Goal: Information Seeking & Learning: Learn about a topic

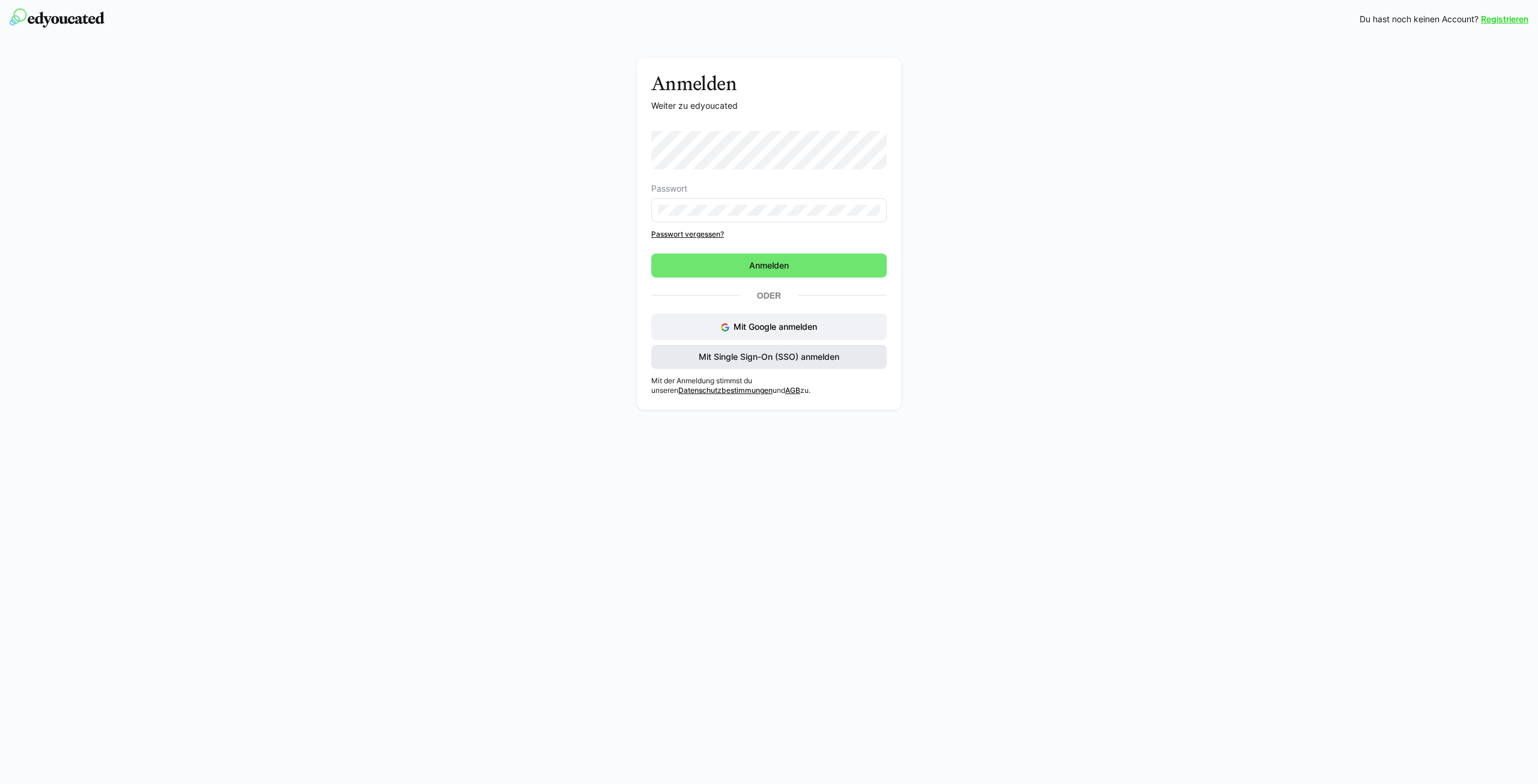
click at [739, 357] on span "Mit Single Sign-On (SSO) anmelden" at bounding box center [769, 356] width 144 height 12
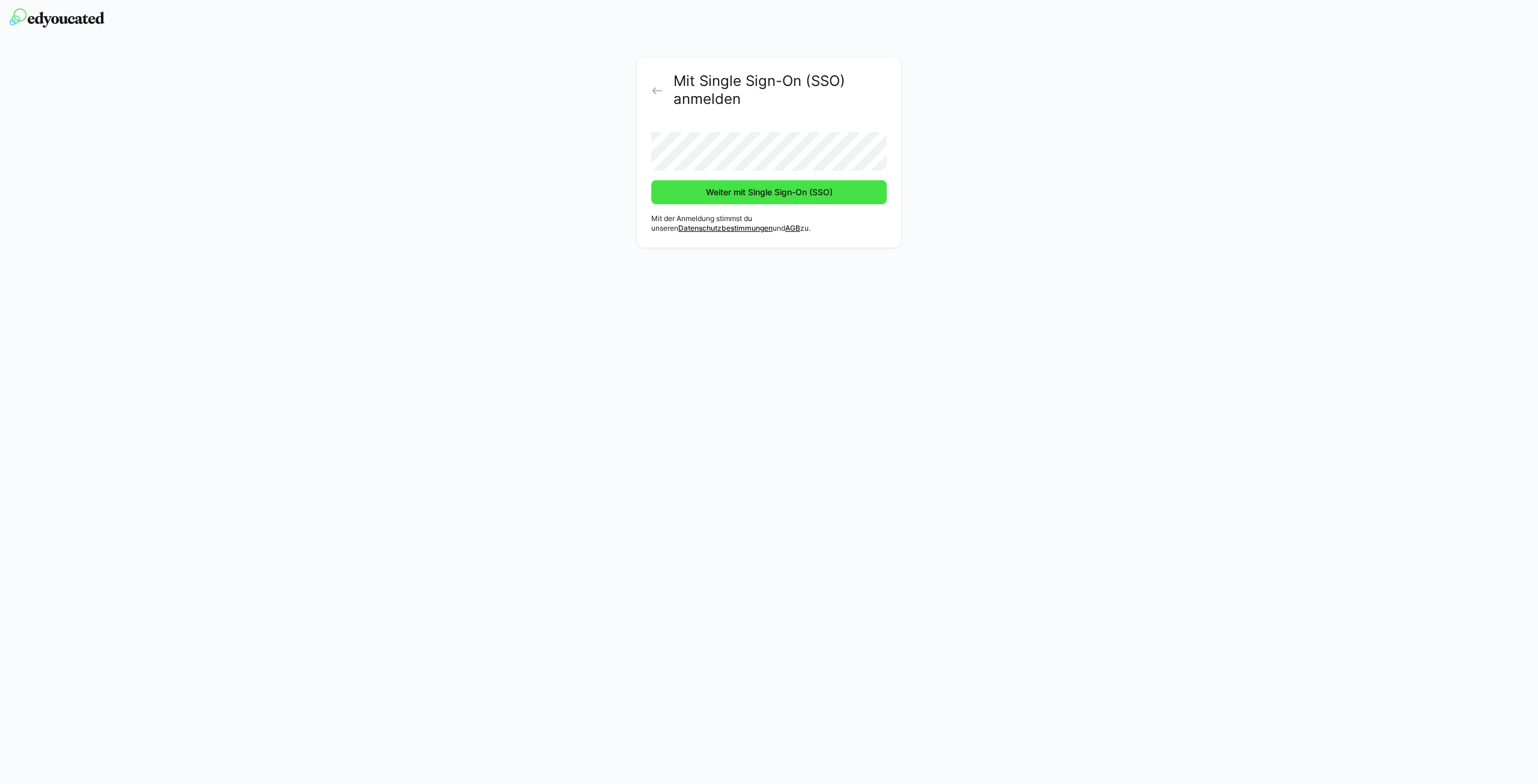
click at [731, 194] on span "Weiter mit Single Sign-On (SSO)" at bounding box center [769, 192] width 130 height 12
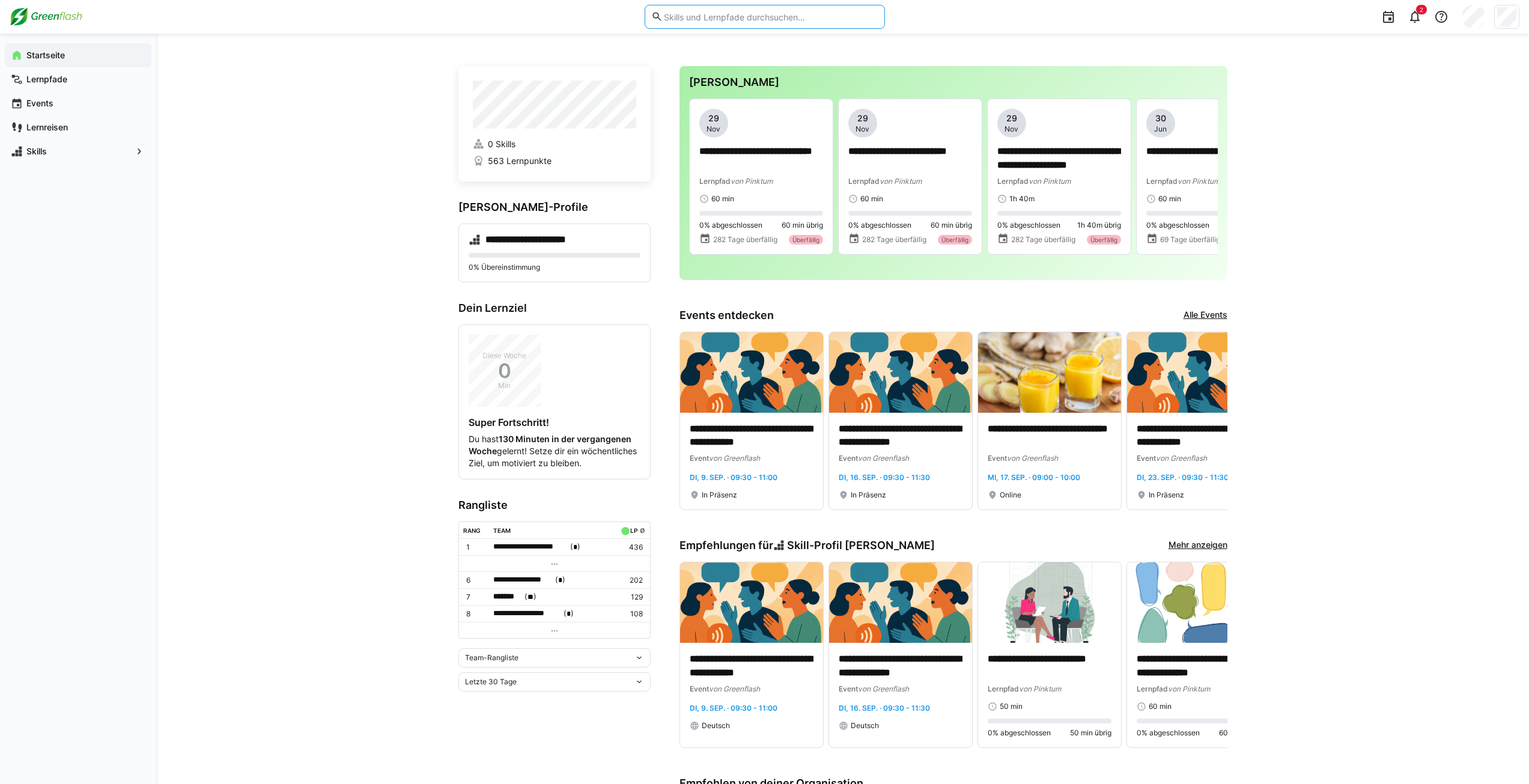
click at [746, 14] on input "text" at bounding box center [770, 17] width 215 height 11
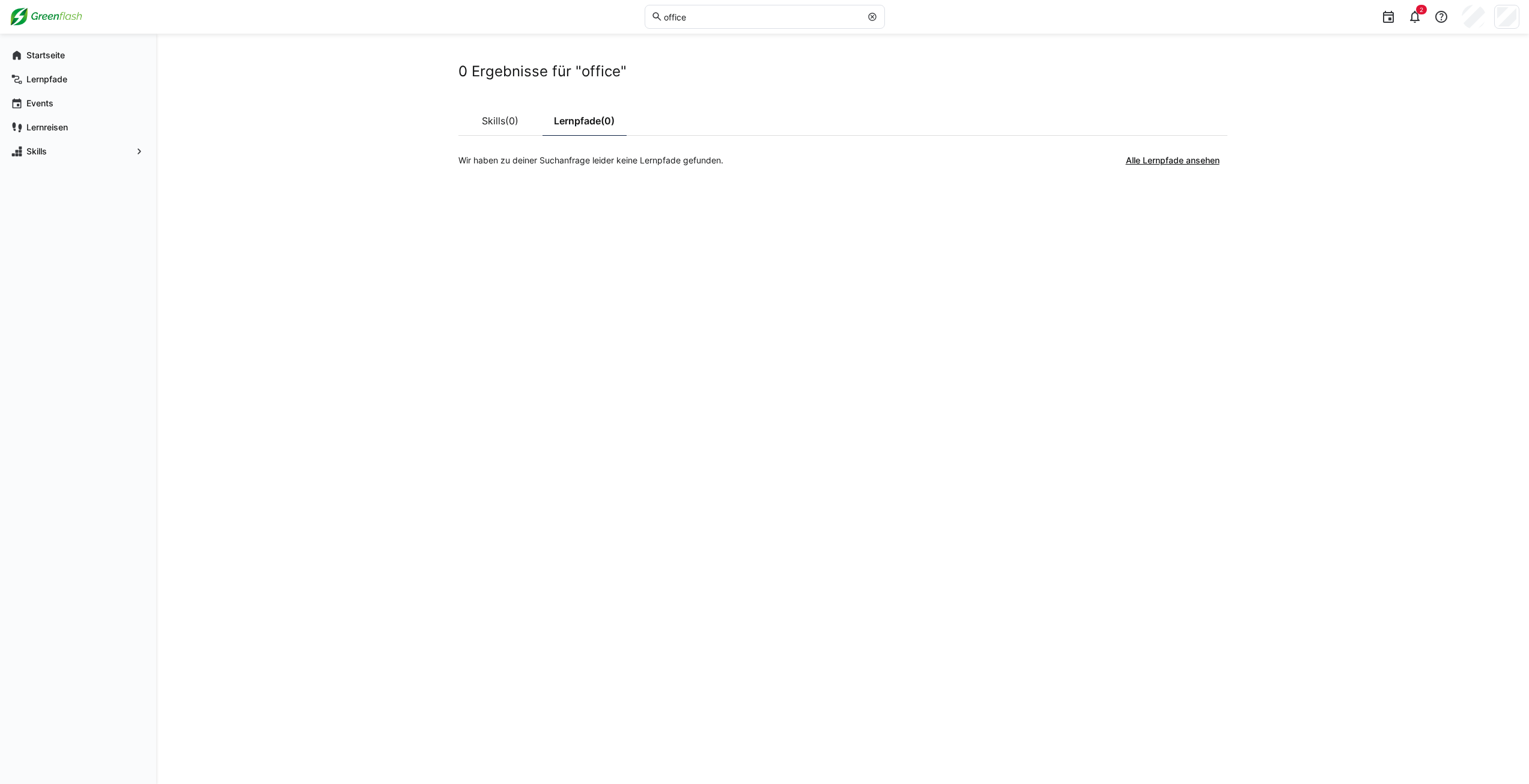
click at [220, 175] on div "0 Ergebnisse für "office" Skills (0) Lernpfade (0) Wir haben zu deiner Suchanfr…" at bounding box center [843, 409] width 1373 height 750
drag, startPoint x: 735, startPoint y: 14, endPoint x: 518, endPoint y: -2, distance: 217.6
click at [518, 0] on html "office 2 Startseite Lernpfade Events Lernreisen Skills 0 Ergebnisse für "office…" at bounding box center [764, 392] width 1529 height 784
click at [739, 23] on eds-input "office" at bounding box center [764, 17] width 240 height 24
drag, startPoint x: 739, startPoint y: 23, endPoint x: 612, endPoint y: 9, distance: 127.8
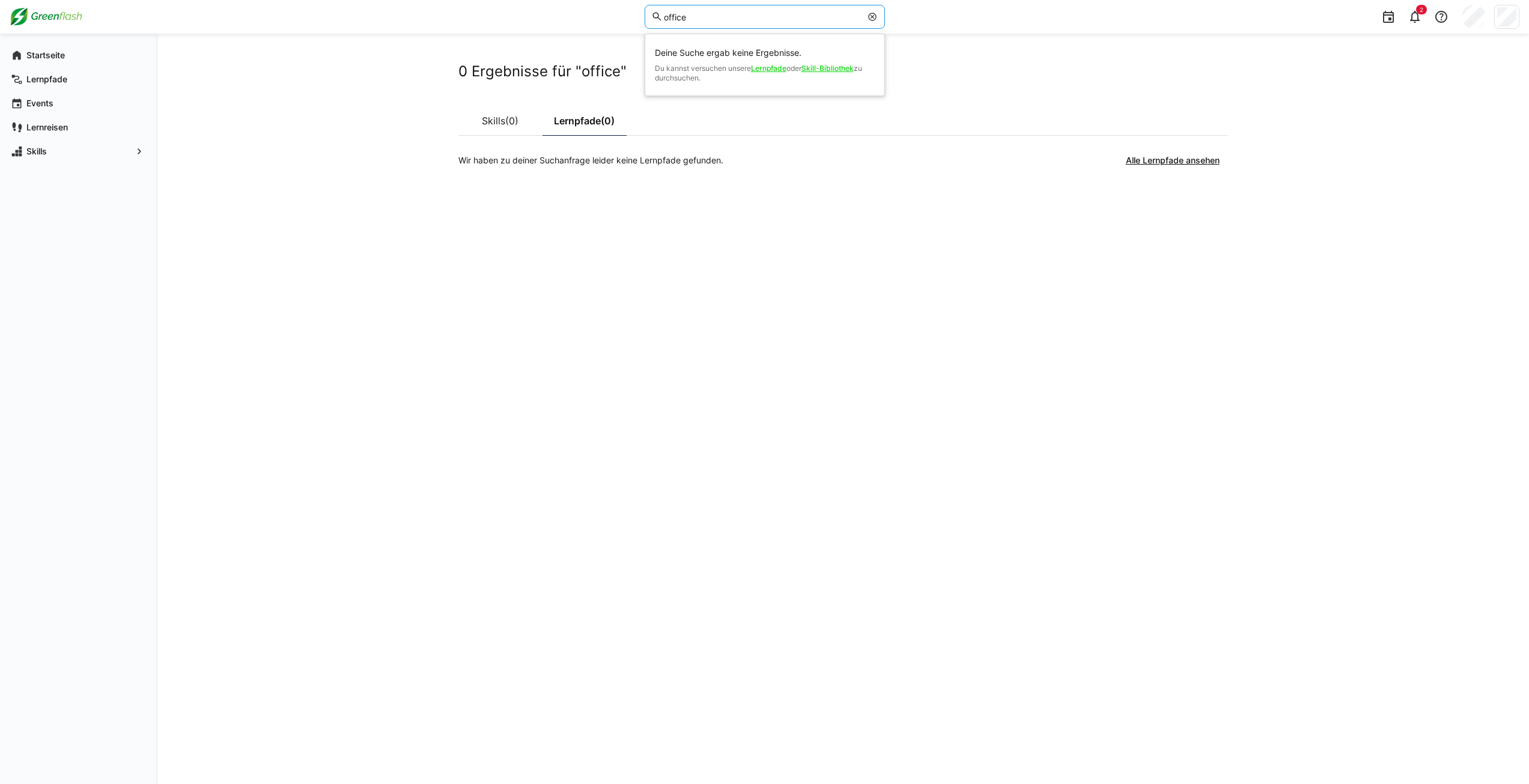
click at [612, 9] on div "office Deine Suche ergab keine Ergebnisse. Du kannst versuchen unsere Lernpfade…" at bounding box center [764, 17] width 1510 height 34
type input "spotlight"
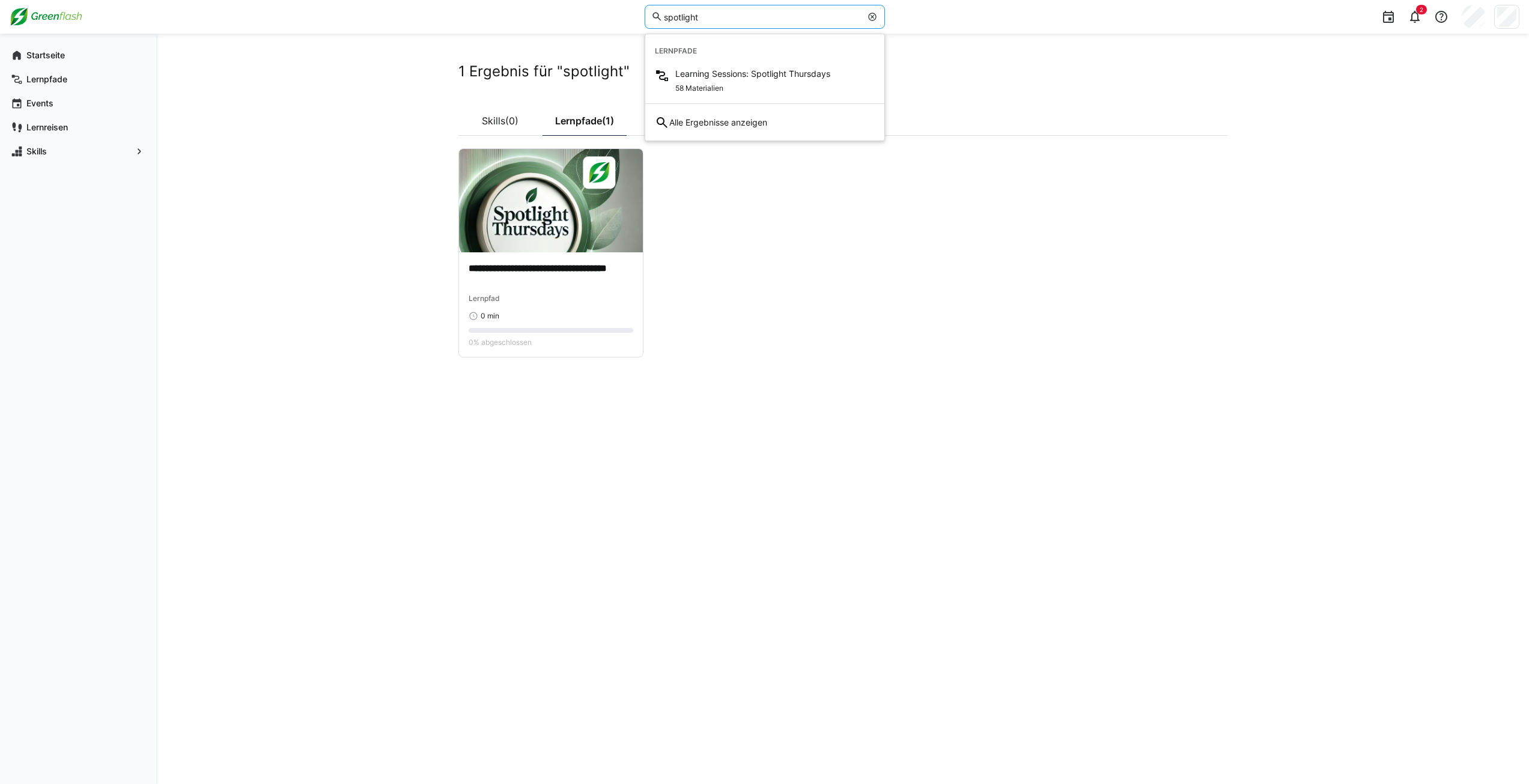
click at [406, 334] on div "**********" at bounding box center [843, 409] width 1373 height 750
click at [505, 173] on img at bounding box center [551, 201] width 184 height 103
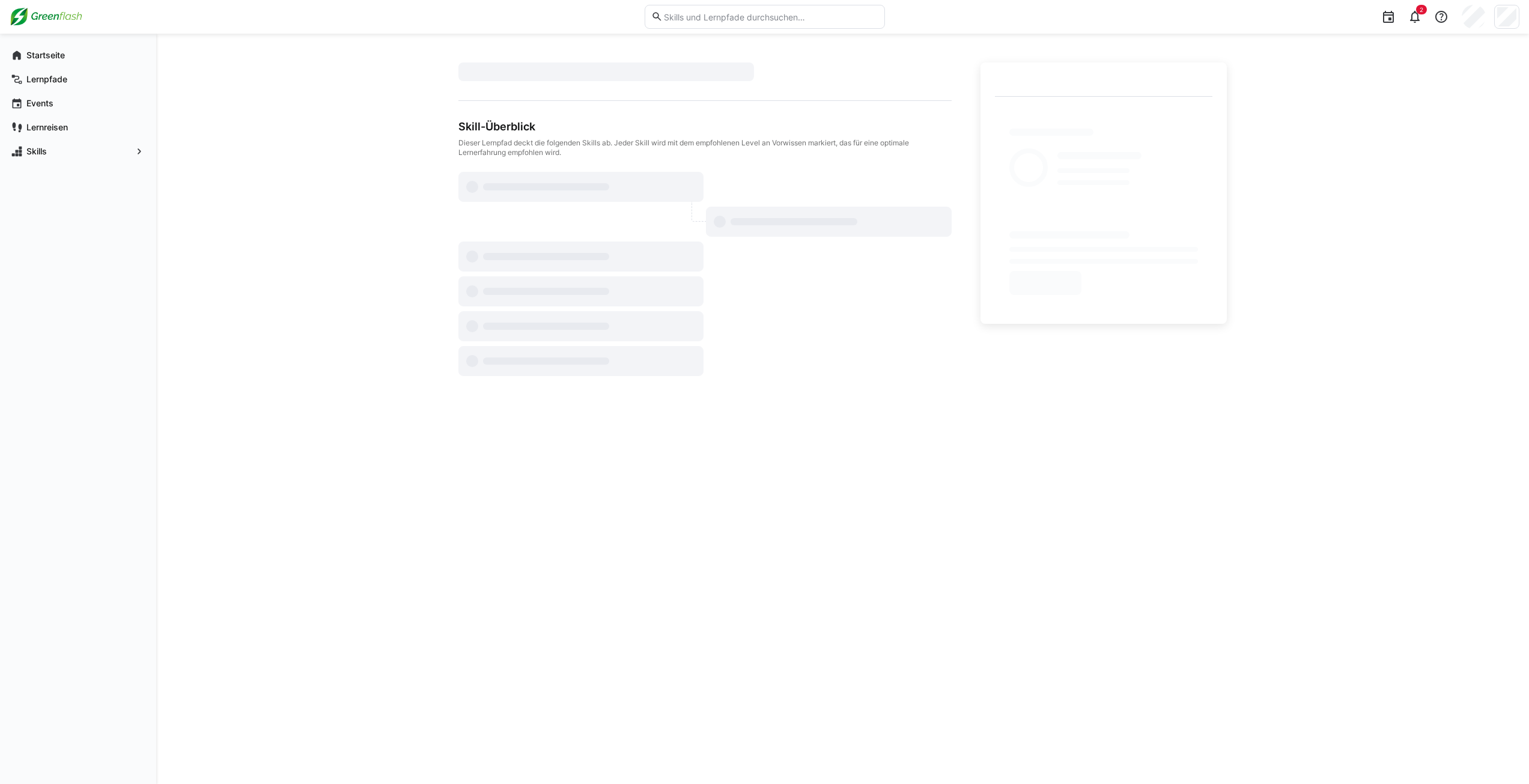
click at [0, 0] on app-navigation-label "Lernpfade" at bounding box center [0, 0] width 0 height 0
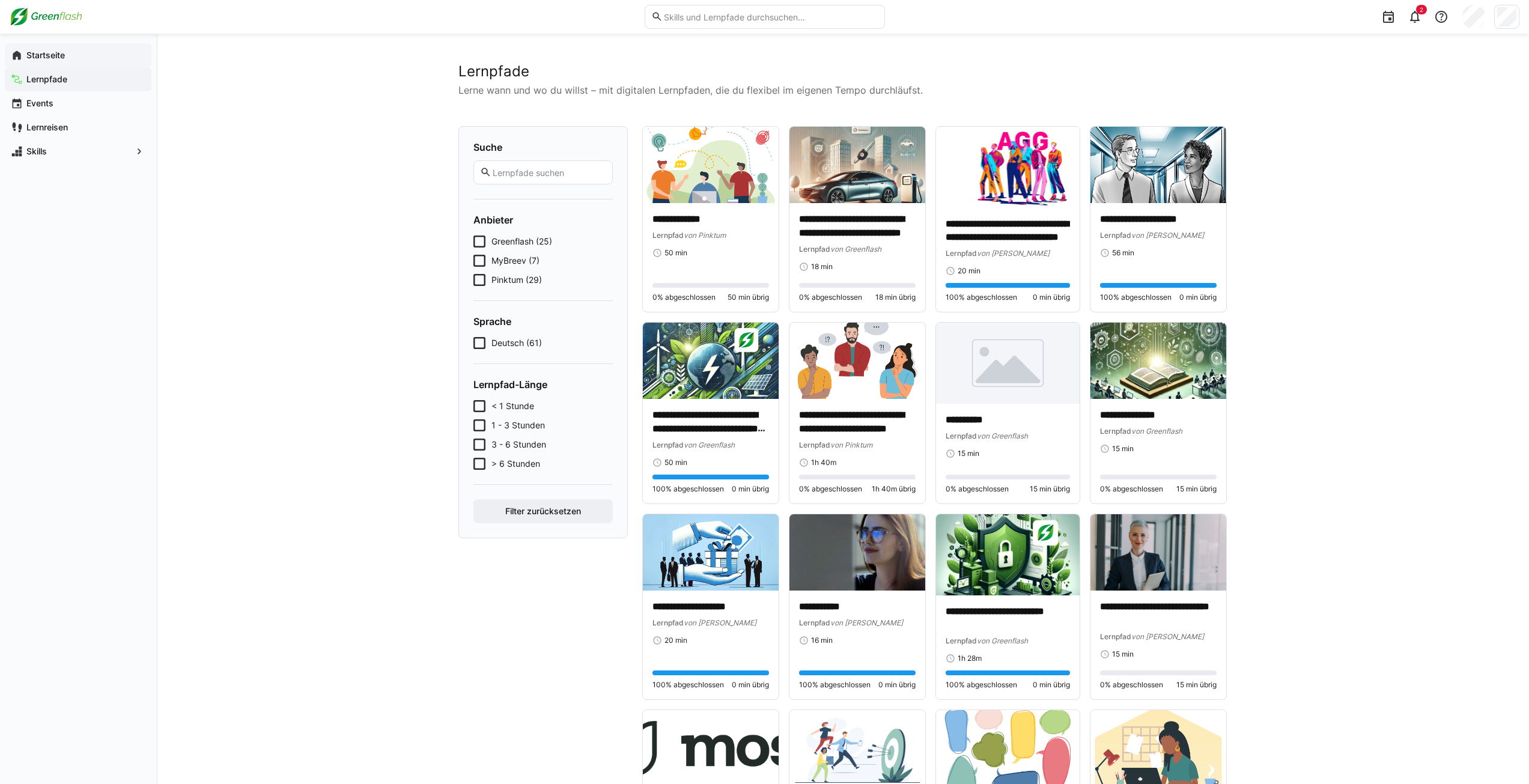
click at [0, 0] on app-navigation-label "Startseite" at bounding box center [0, 0] width 0 height 0
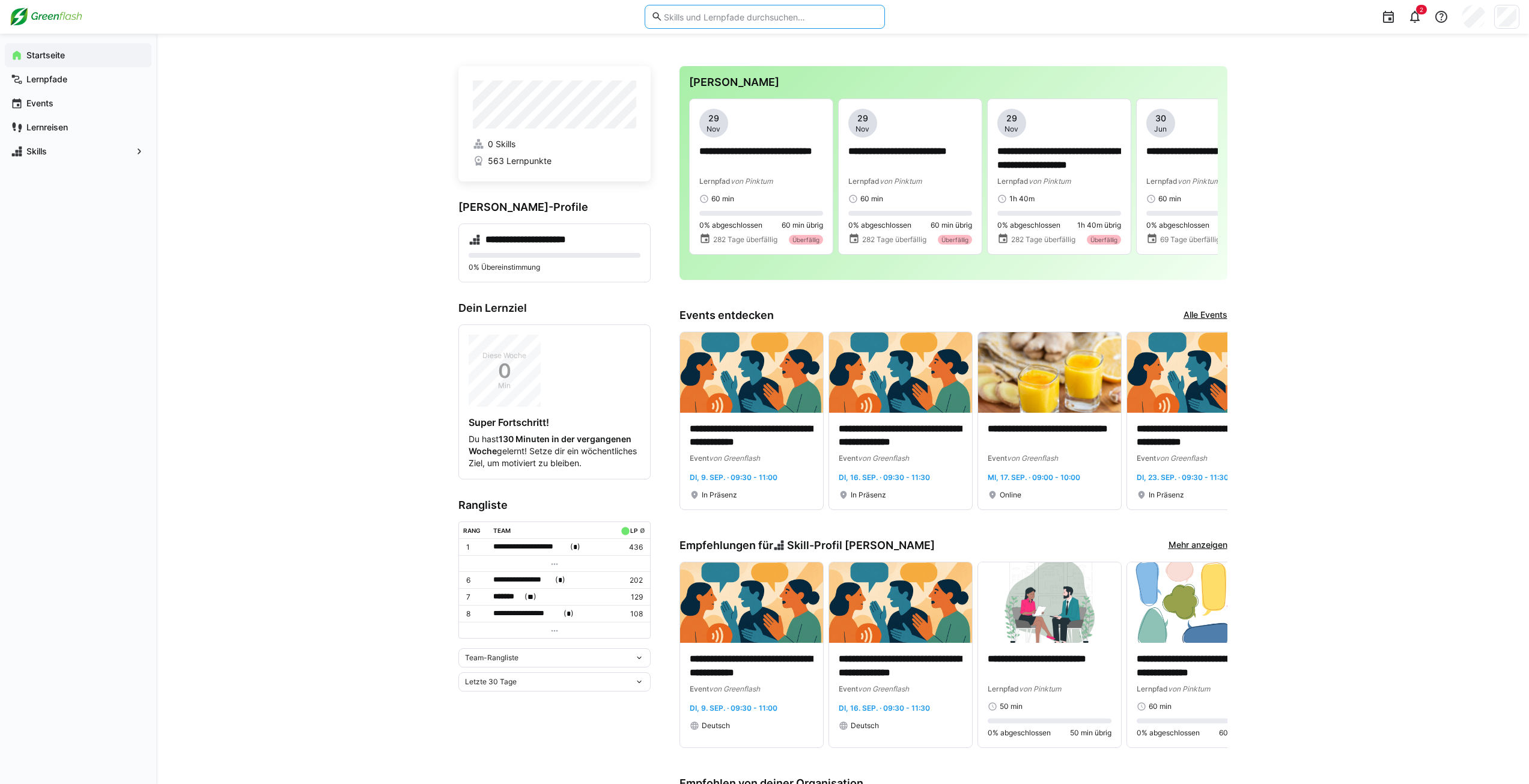
click at [733, 21] on input "text" at bounding box center [770, 17] width 215 height 11
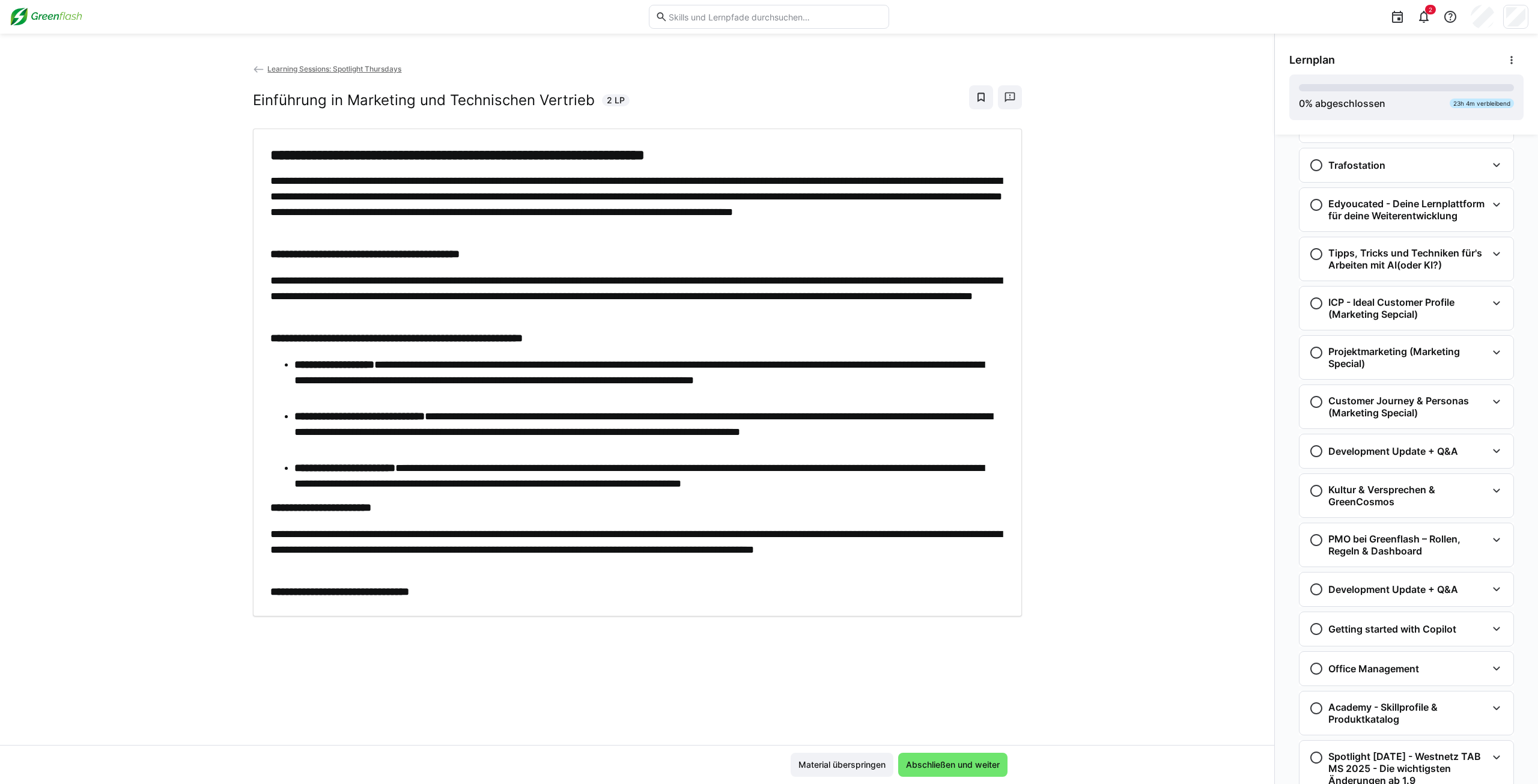
scroll to position [1265, 0]
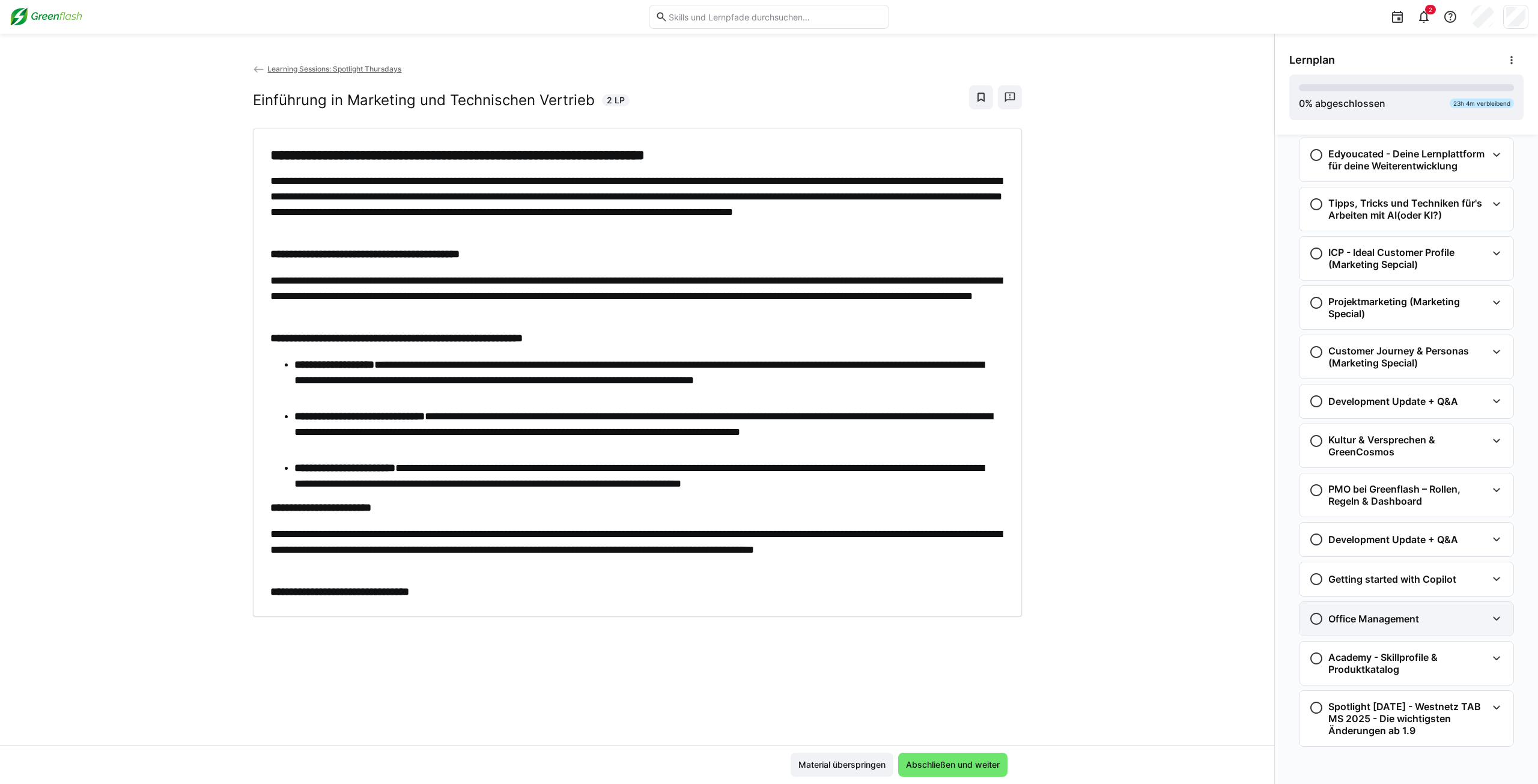
click at [1386, 619] on h3 "Office Management" at bounding box center [1373, 618] width 91 height 12
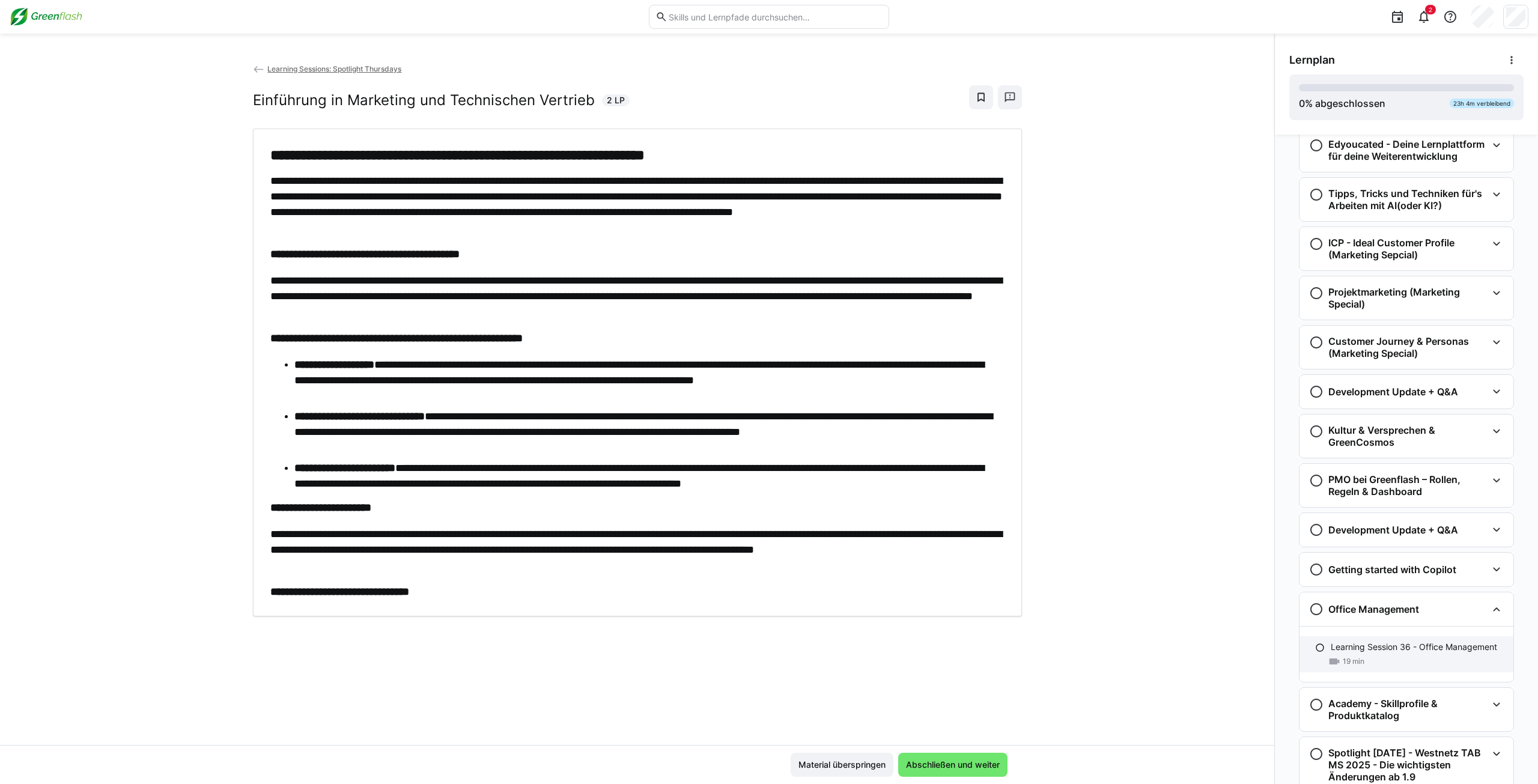
click at [1347, 653] on p "Learning Session 36 - Office Management" at bounding box center [1413, 646] width 166 height 12
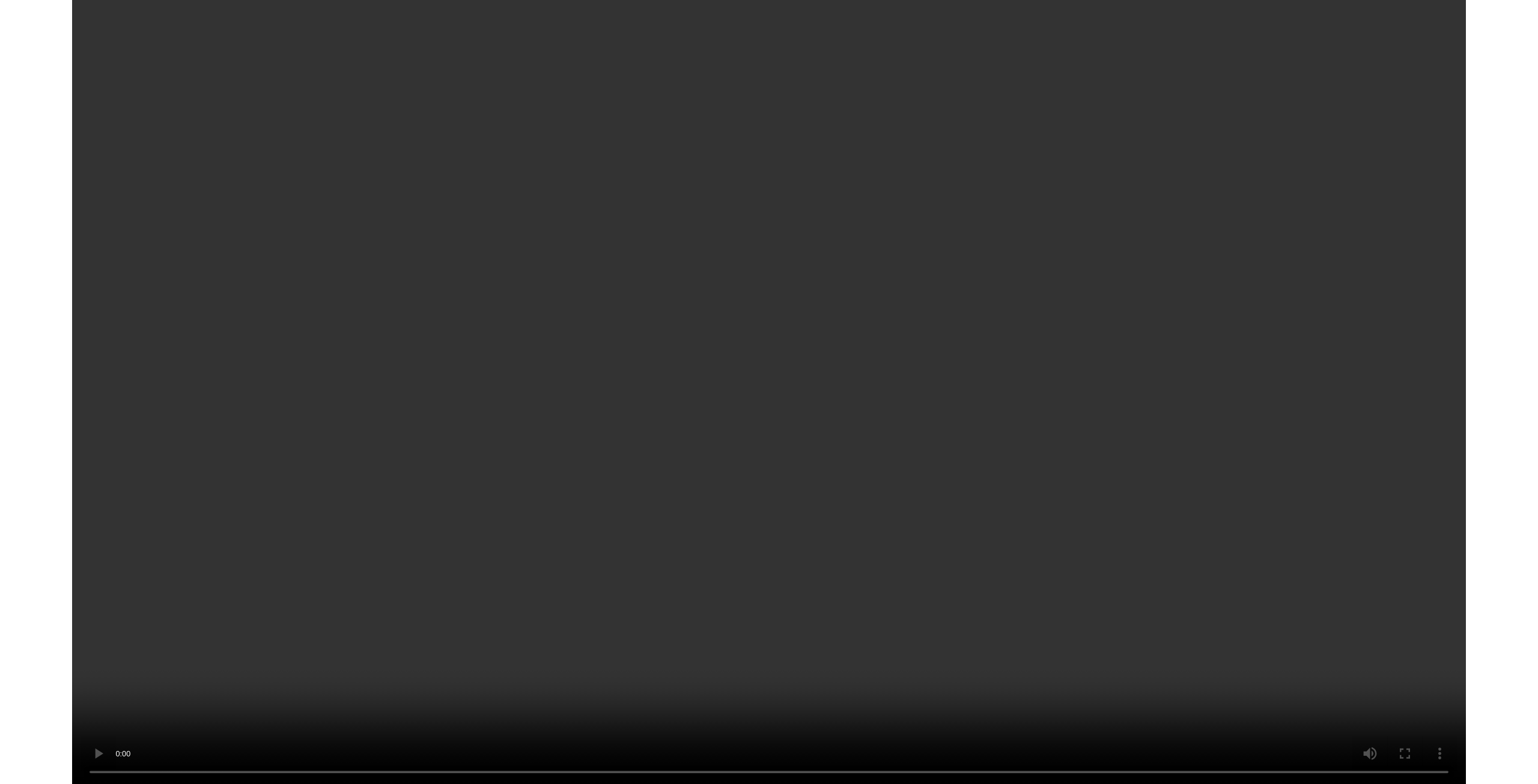
scroll to position [1321, 0]
